Goal: Task Accomplishment & Management: Manage account settings

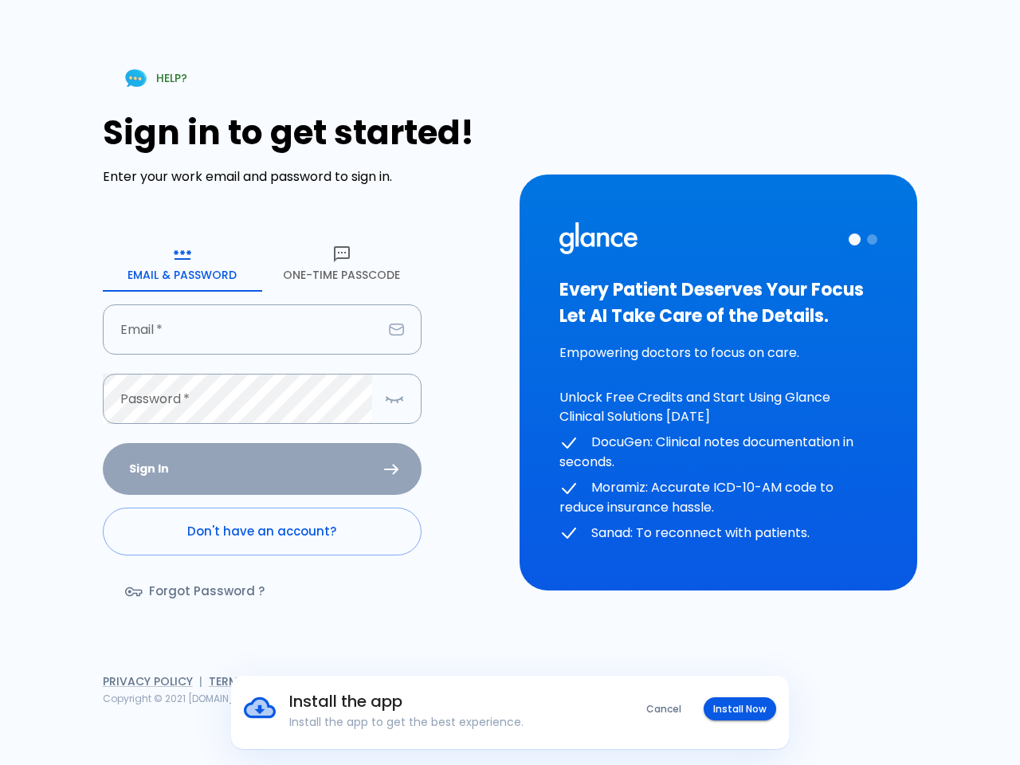
click at [510, 382] on div "HELP? Sign in to get started! Enter your work email and password to sign in. Em…" at bounding box center [510, 382] width 982 height 765
click at [664, 708] on button "Cancel" at bounding box center [664, 708] width 54 height 23
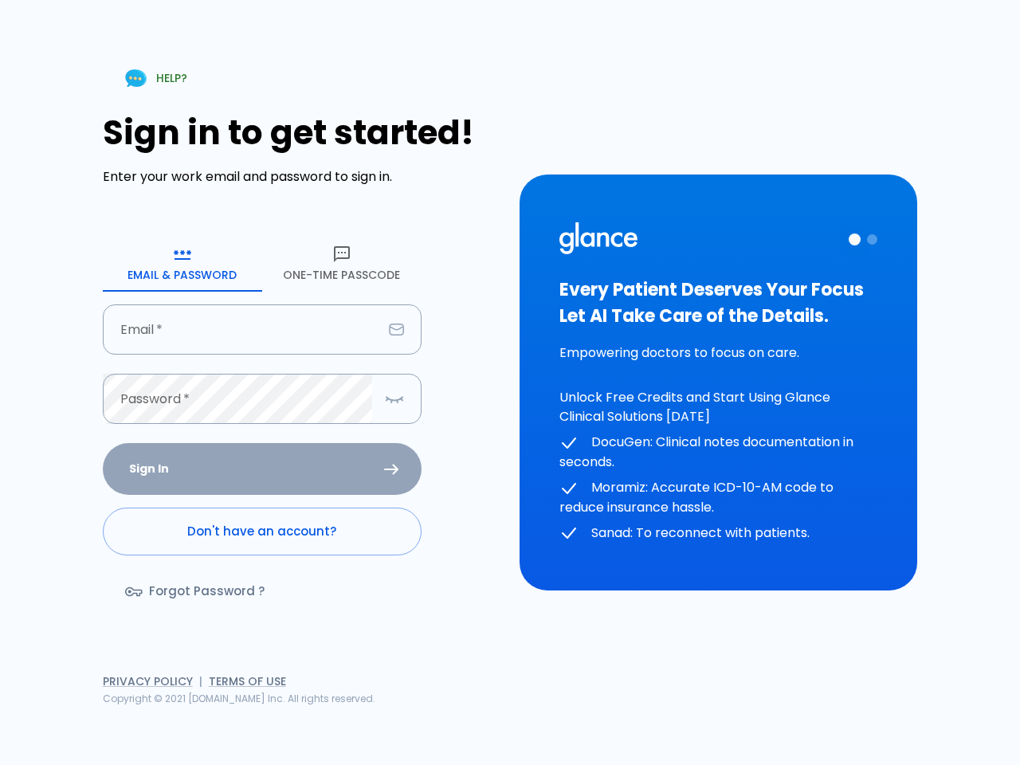
click at [740, 708] on div "HELP? Sign in to get started! Enter your work email and password to sign in. Em…" at bounding box center [510, 382] width 982 height 765
click at [182, 263] on icon "button" at bounding box center [182, 254] width 19 height 19
click at [342, 263] on icon "button" at bounding box center [341, 254] width 19 height 19
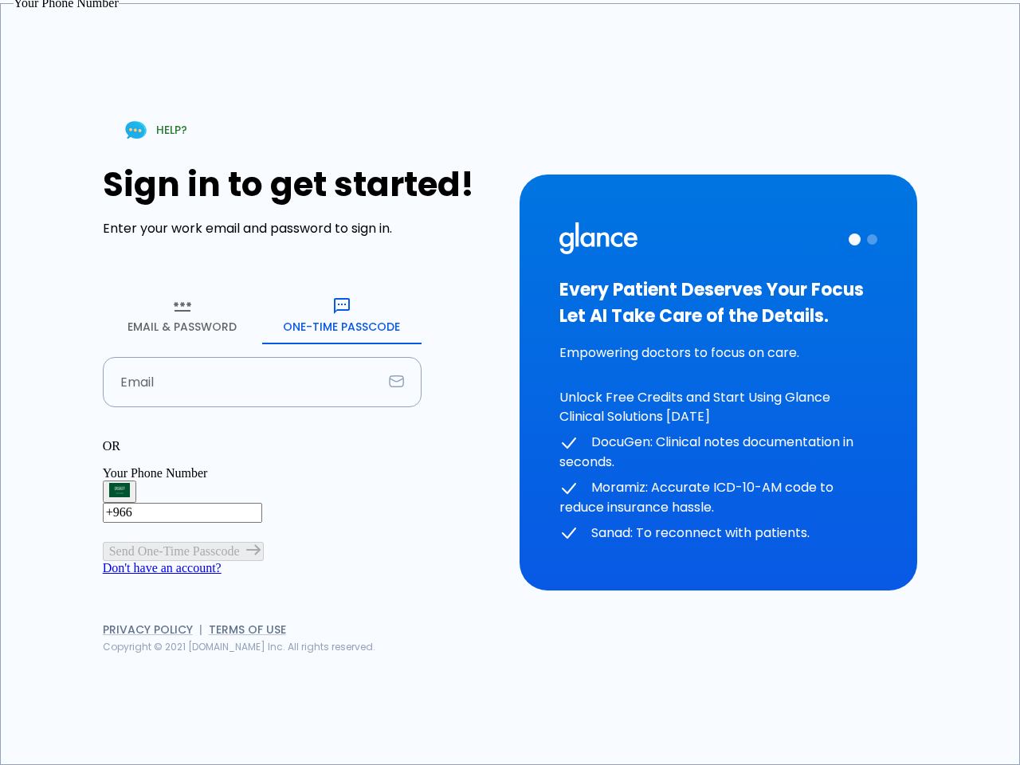
click at [262, 357] on input "Email" at bounding box center [243, 382] width 280 height 50
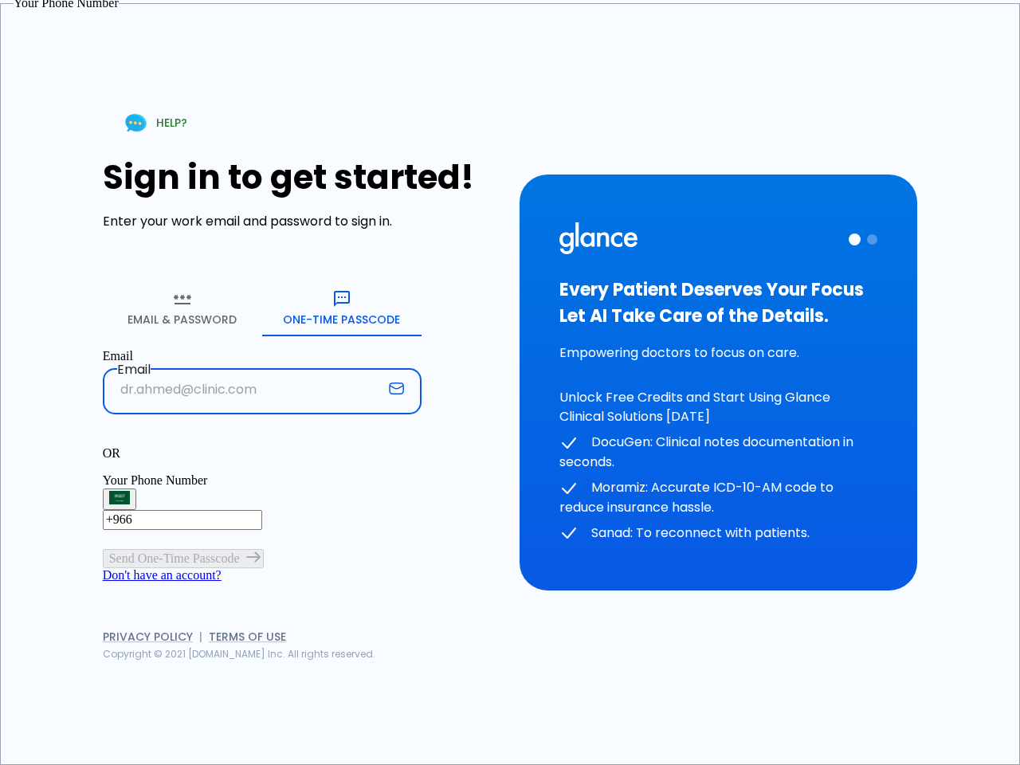
click at [262, 446] on p "OR" at bounding box center [262, 453] width 319 height 14
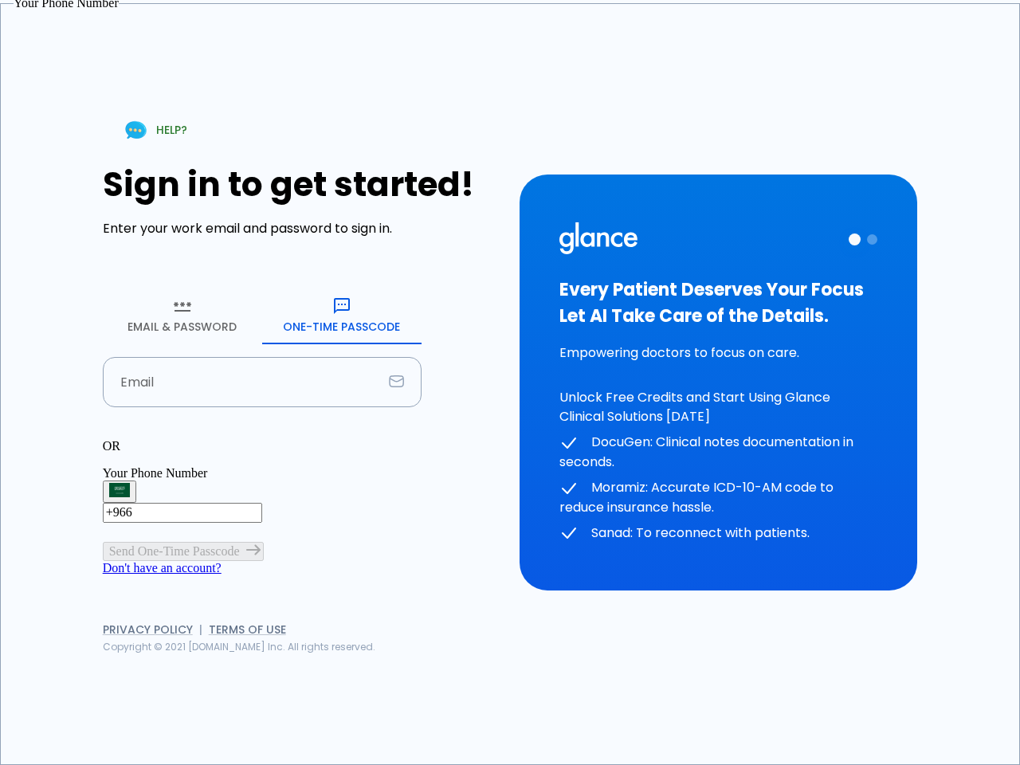
click at [394, 439] on div "OR" at bounding box center [262, 446] width 319 height 14
click at [718, 382] on div "Every Patient Deserves Your Focus Let AI Take Care of the Details. Empowering d…" at bounding box center [718, 382] width 318 height 321
